Goal: Book appointment/travel/reservation

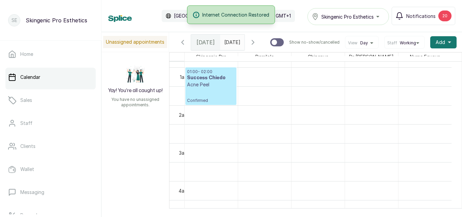
scroll to position [30, 0]
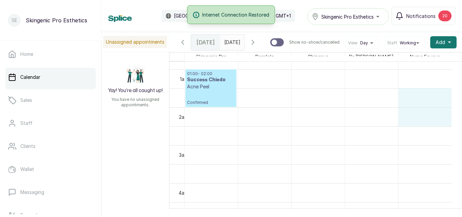
drag, startPoint x: 437, startPoint y: 97, endPoint x: 293, endPoint y: 137, distance: 149.7
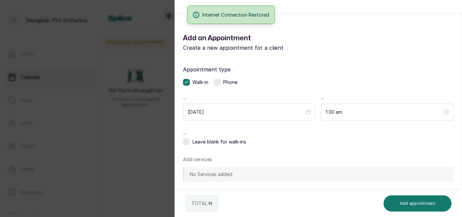
click at [201, 84] on span "Walk-in" at bounding box center [201, 82] width 16 height 7
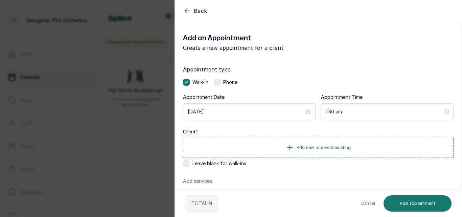
click at [185, 9] on icon "button" at bounding box center [187, 11] width 8 height 8
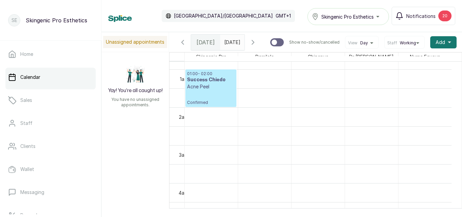
click at [214, 100] on p "Confirmed" at bounding box center [211, 97] width 48 height 15
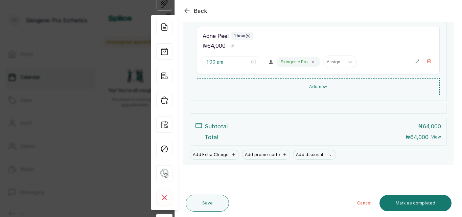
scroll to position [0, 0]
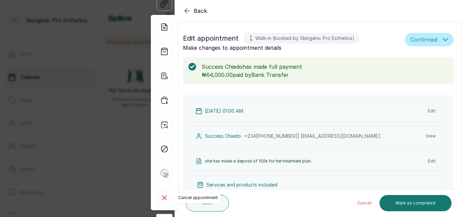
click at [165, 197] on icon at bounding box center [164, 198] width 4 height 4
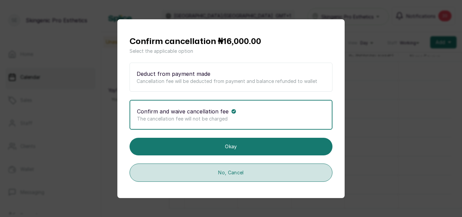
click at [212, 173] on button "No, Cancel" at bounding box center [231, 173] width 203 height 18
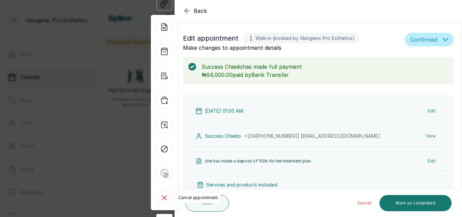
click at [165, 197] on icon at bounding box center [164, 198] width 4 height 4
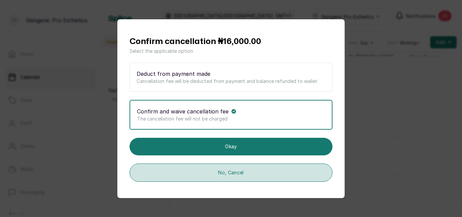
click at [206, 175] on button "No, Cancel" at bounding box center [231, 173] width 203 height 18
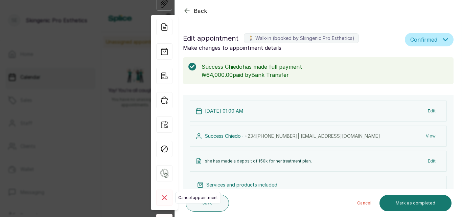
click at [167, 196] on rect at bounding box center [164, 198] width 16 height 16
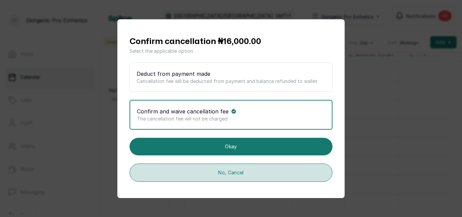
click at [186, 179] on button "No, Cancel" at bounding box center [231, 173] width 203 height 18
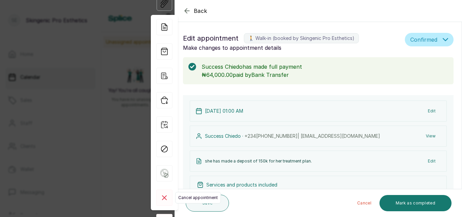
click at [166, 194] on rect at bounding box center [164, 198] width 16 height 16
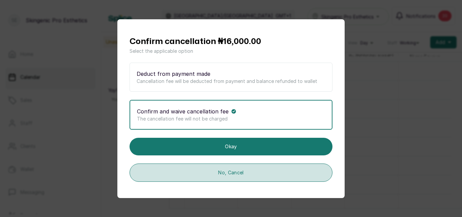
click at [192, 176] on button "No, Cancel" at bounding box center [231, 173] width 203 height 18
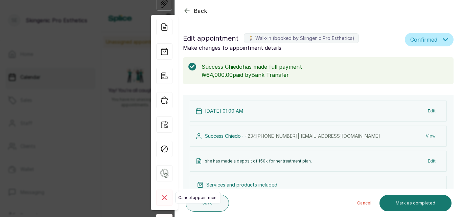
click at [164, 198] on icon at bounding box center [164, 198] width 4 height 4
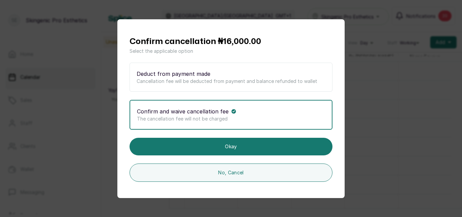
click at [409, 80] on div "Confirm cancellation ₦16,000.00 Select the applicable option Deduct from paymen…" at bounding box center [231, 108] width 462 height 217
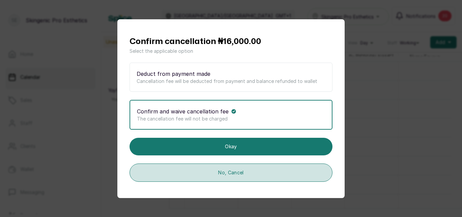
click at [314, 174] on button "No, Cancel" at bounding box center [231, 173] width 203 height 18
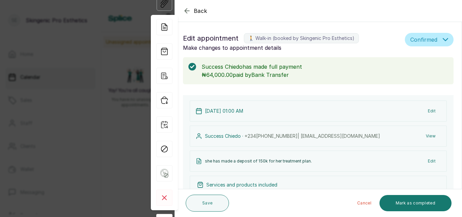
click at [185, 7] on icon "button" at bounding box center [187, 11] width 8 height 8
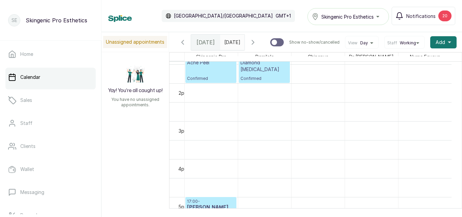
scroll to position [437, 0]
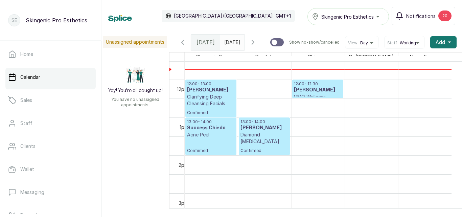
click at [318, 93] on h3 "[PERSON_NAME]" at bounding box center [318, 90] width 48 height 7
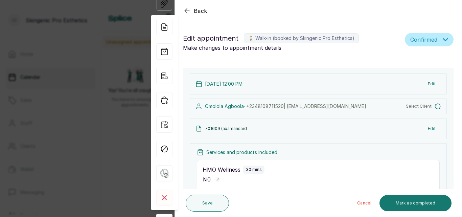
type input "12:00 pm"
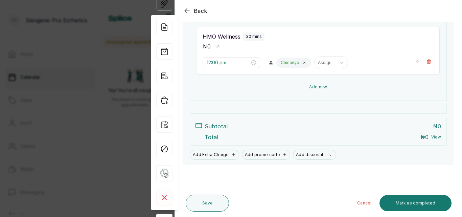
scroll to position [138, 0]
click at [322, 80] on button "Add new" at bounding box center [318, 87] width 243 height 16
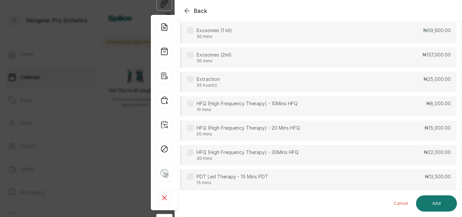
scroll to position [0, 0]
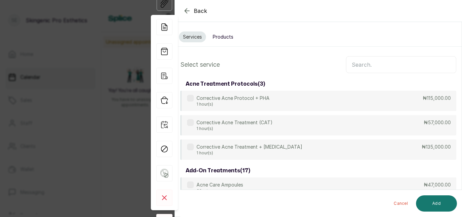
click at [372, 64] on input "text" at bounding box center [401, 64] width 110 height 17
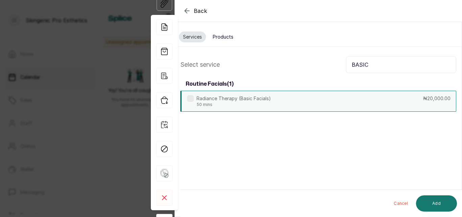
type input "BASIC"
click at [204, 102] on p "50 mins" at bounding box center [234, 104] width 74 height 5
click at [428, 205] on button "Add" at bounding box center [436, 203] width 41 height 16
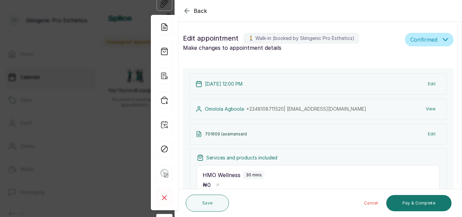
scroll to position [189, 0]
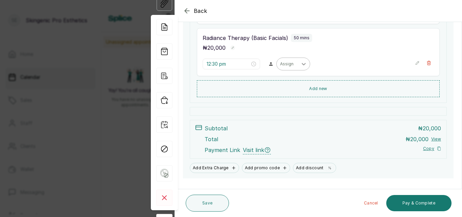
click at [301, 62] on icon at bounding box center [304, 64] width 7 height 7
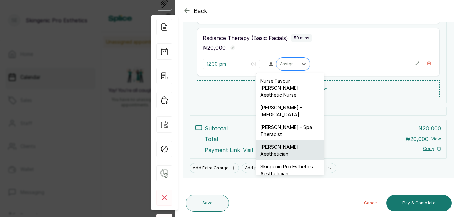
click at [285, 141] on div "[PERSON_NAME] - Aesthetician" at bounding box center [291, 150] width 68 height 20
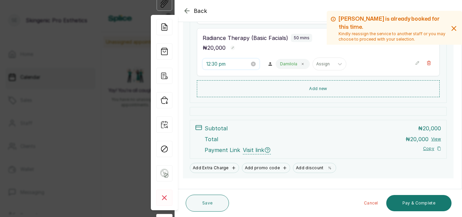
click at [242, 65] on input "12:30 pm" at bounding box center [228, 63] width 43 height 7
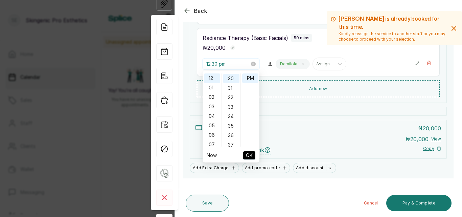
scroll to position [284, 0]
click at [212, 88] on div "01" at bounding box center [212, 87] width 16 height 9
click at [232, 107] on div "40" at bounding box center [231, 108] width 16 height 9
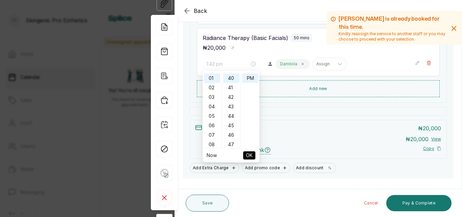
type input "1:40 pm"
click at [247, 155] on span "OK" at bounding box center [249, 155] width 7 height 13
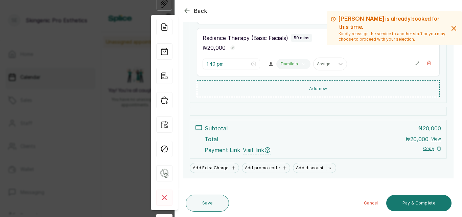
click at [224, 189] on form "Back Appointment Details Edit appointment 🚶 Walk-in (booked by Skingenic Pro Es…" at bounding box center [318, 20] width 287 height 419
click at [208, 207] on button "Save" at bounding box center [207, 203] width 43 height 17
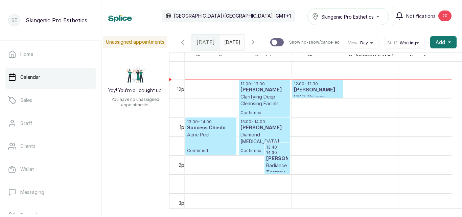
click at [328, 92] on h3 "[PERSON_NAME]" at bounding box center [318, 90] width 48 height 7
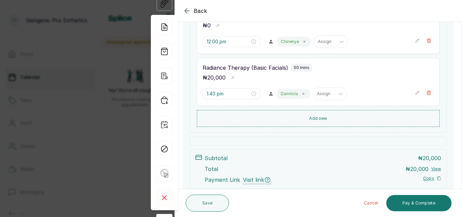
scroll to position [155, 0]
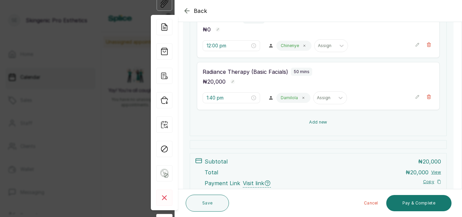
click at [330, 121] on button "Add new" at bounding box center [318, 122] width 243 height 16
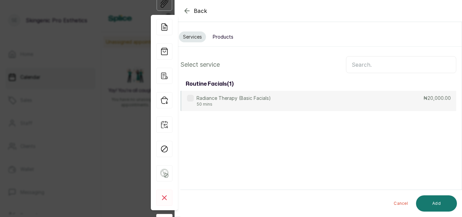
scroll to position [0, 0]
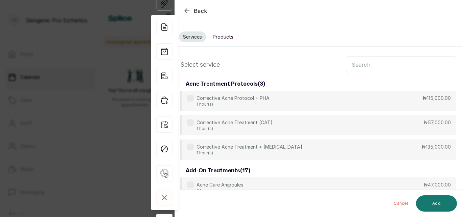
click at [382, 68] on input "text" at bounding box center [401, 64] width 110 height 17
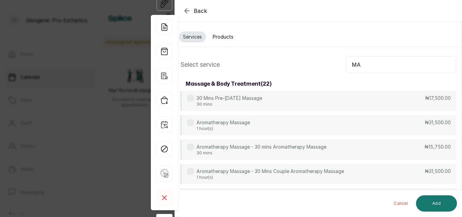
type input "M"
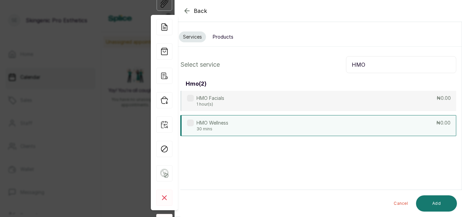
type input "HMO"
click at [319, 124] on div "HMO Wellness 30 mins ₦0.00" at bounding box center [318, 125] width 276 height 21
click at [423, 199] on button "Add" at bounding box center [436, 203] width 41 height 16
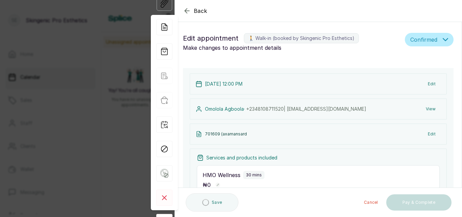
type input "2:30 pm"
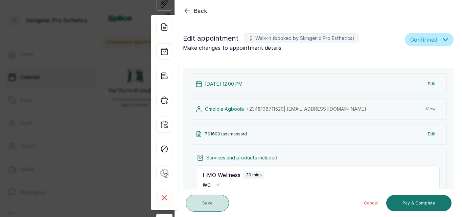
click at [202, 198] on button "Save" at bounding box center [207, 203] width 43 height 17
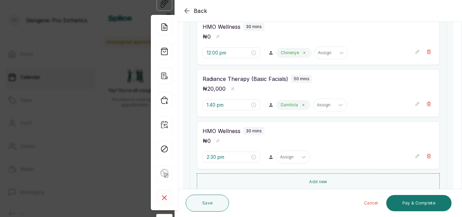
scroll to position [156, 0]
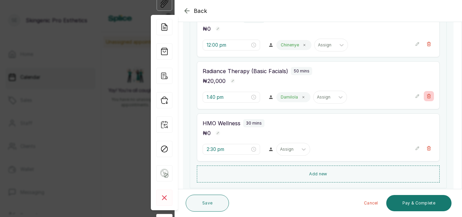
click at [425, 93] on button "Show no-show/cancelled" at bounding box center [429, 96] width 10 height 10
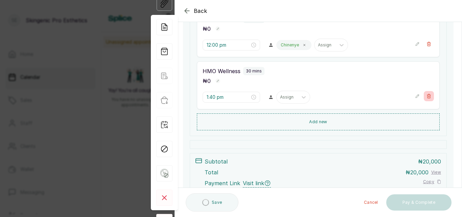
type input "2:30 pm"
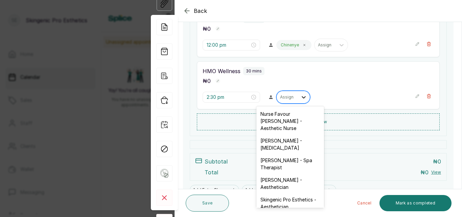
click at [301, 97] on icon at bounding box center [304, 97] width 7 height 7
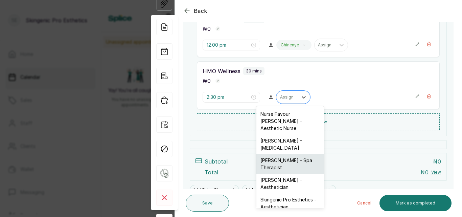
click at [290, 158] on div "[PERSON_NAME] - Spa Therapist" at bounding box center [291, 164] width 68 height 20
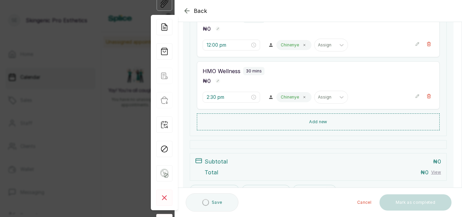
click at [290, 158] on div "Subtotal ₦ 0" at bounding box center [323, 161] width 237 height 8
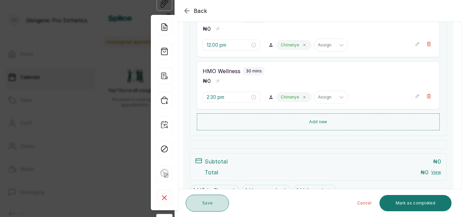
click at [216, 201] on button "Save" at bounding box center [207, 203] width 43 height 17
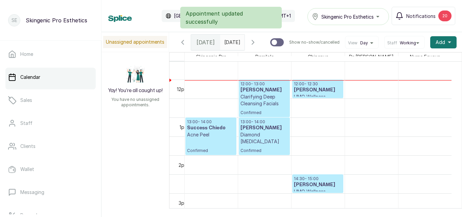
click at [305, 181] on p "14:30 - 15:00" at bounding box center [318, 178] width 48 height 5
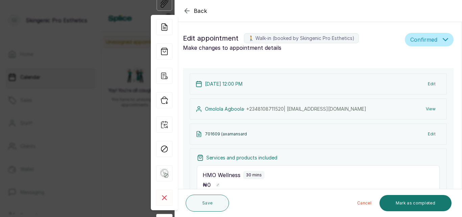
click at [284, 81] on div "[DATE] 12:00 PM Edit" at bounding box center [318, 83] width 257 height 21
click at [424, 81] on button "Edit" at bounding box center [432, 84] width 19 height 12
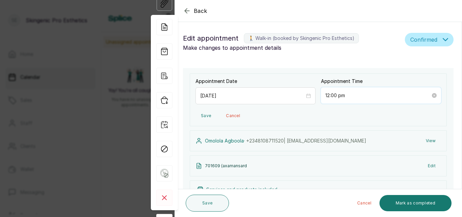
click at [353, 99] on input "12:00 pm" at bounding box center [378, 95] width 105 height 7
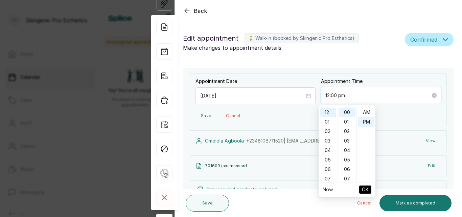
scroll to position [9, 0]
type input "12:00 pm"
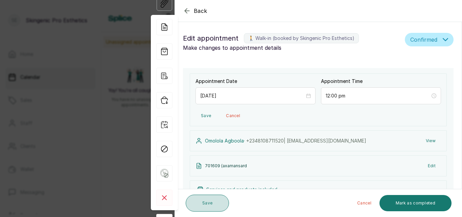
click at [214, 203] on button "Save" at bounding box center [207, 203] width 43 height 17
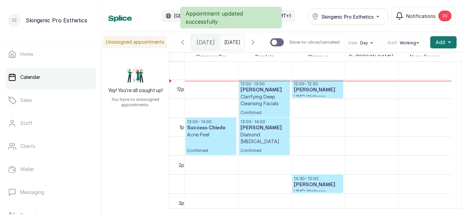
click at [320, 186] on h3 "[PERSON_NAME]" at bounding box center [318, 184] width 48 height 7
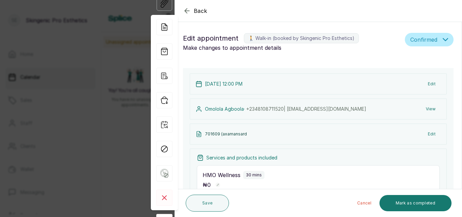
click at [427, 79] on button "Edit" at bounding box center [432, 84] width 19 height 12
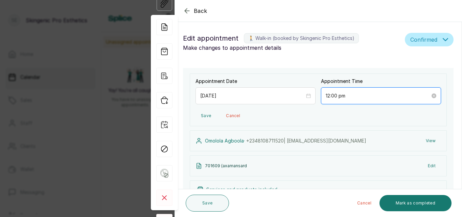
click at [354, 93] on input "12:00 pm" at bounding box center [378, 95] width 105 height 7
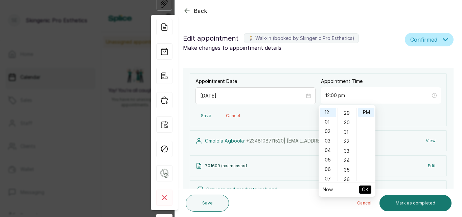
scroll to position [284, 0]
type input "12:30 pm"
click at [349, 113] on div "30" at bounding box center [348, 112] width 16 height 9
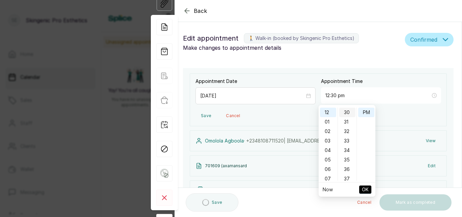
type input "12:30 pm"
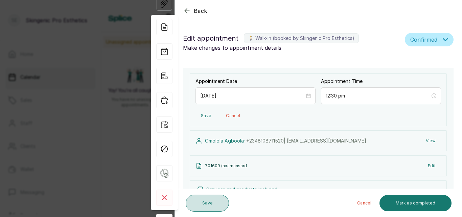
click at [212, 205] on button "Save" at bounding box center [207, 203] width 43 height 17
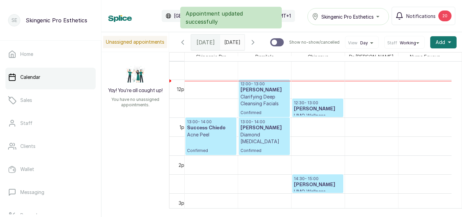
click at [310, 181] on p "14:30 - 15:00" at bounding box center [318, 178] width 48 height 5
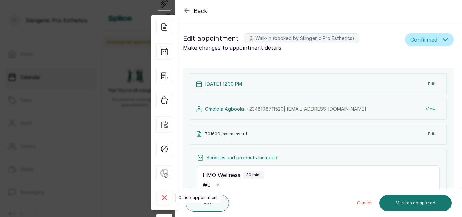
click at [165, 199] on rect at bounding box center [164, 198] width 16 height 16
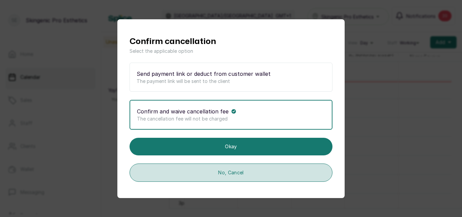
click at [215, 176] on button "No, Cancel" at bounding box center [231, 173] width 203 height 18
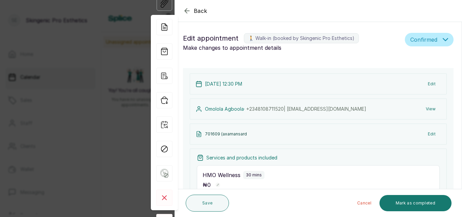
click at [189, 7] on icon "button" at bounding box center [187, 11] width 8 height 8
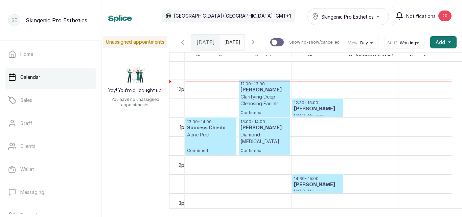
click at [313, 106] on p "12:30 - 13:00" at bounding box center [318, 102] width 48 height 5
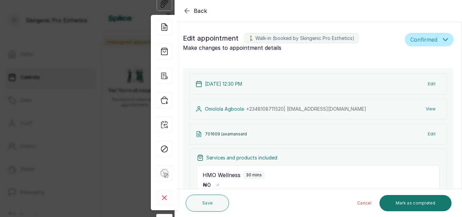
click at [429, 81] on button "Edit" at bounding box center [432, 84] width 19 height 12
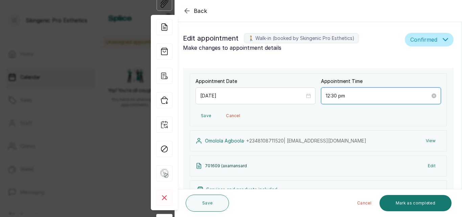
click at [417, 96] on input "12:30 pm" at bounding box center [378, 95] width 105 height 7
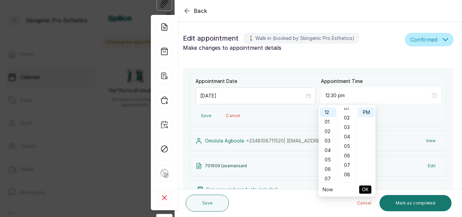
scroll to position [0, 0]
click at [347, 113] on div "00" at bounding box center [348, 112] width 16 height 9
type input "12:00 pm"
click at [365, 186] on span "OK" at bounding box center [365, 189] width 7 height 13
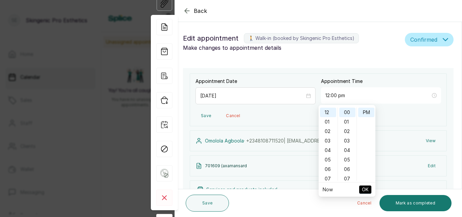
type input "12:00 pm"
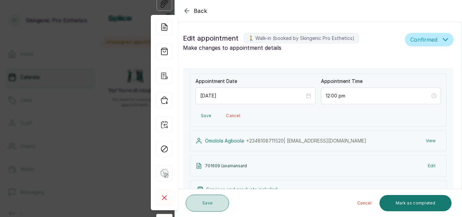
click at [217, 204] on button "Save" at bounding box center [207, 203] width 43 height 17
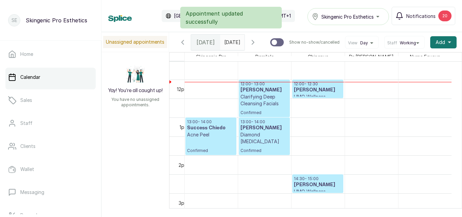
click at [313, 188] on h3 "[PERSON_NAME]" at bounding box center [318, 184] width 48 height 7
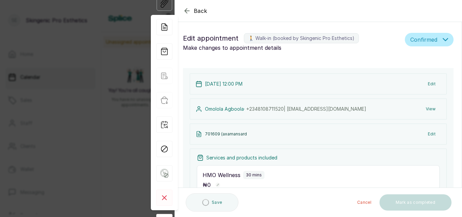
click at [189, 9] on icon "button" at bounding box center [187, 11] width 8 height 8
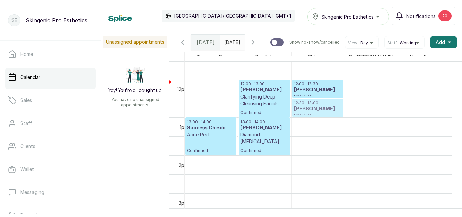
drag, startPoint x: 310, startPoint y: 189, endPoint x: 310, endPoint y: 110, distance: 79.6
click at [310, 110] on div "12:00 - 12:30 [PERSON_NAME] HMO Wellness Confirmed 14:30 - 15:00 [PERSON_NAME] …" at bounding box center [318, 80] width 53 height 910
